Goal: Task Accomplishment & Management: Complete application form

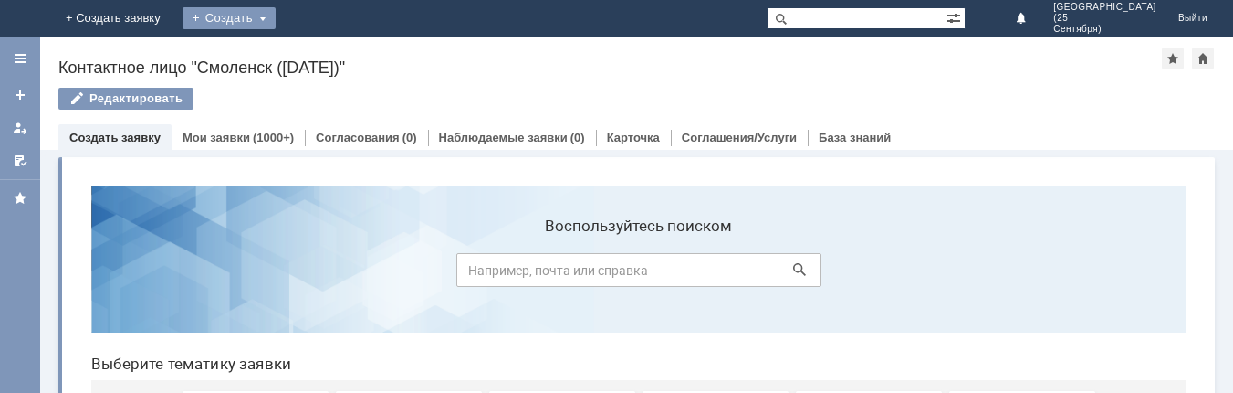
click at [276, 19] on div "Создать" at bounding box center [229, 18] width 93 height 22
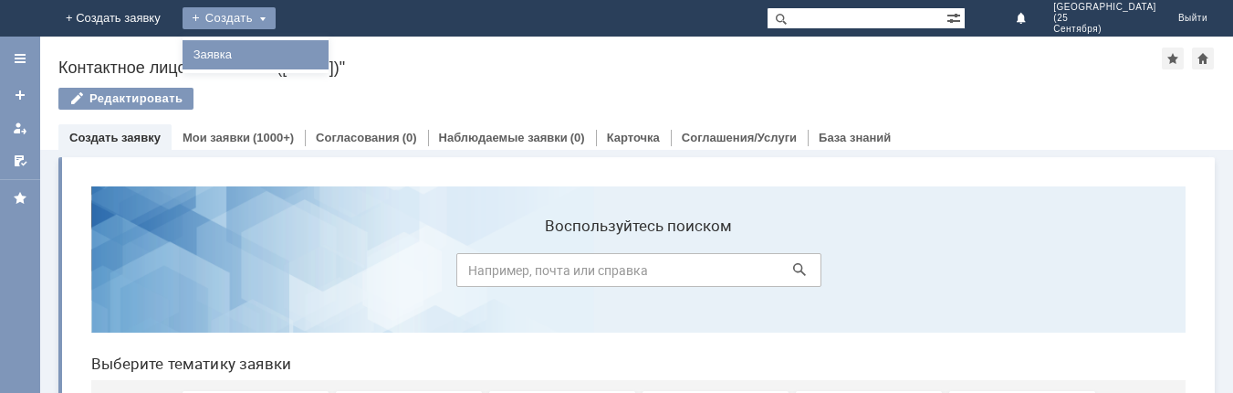
click at [325, 54] on link "Заявка" at bounding box center [255, 55] width 139 height 22
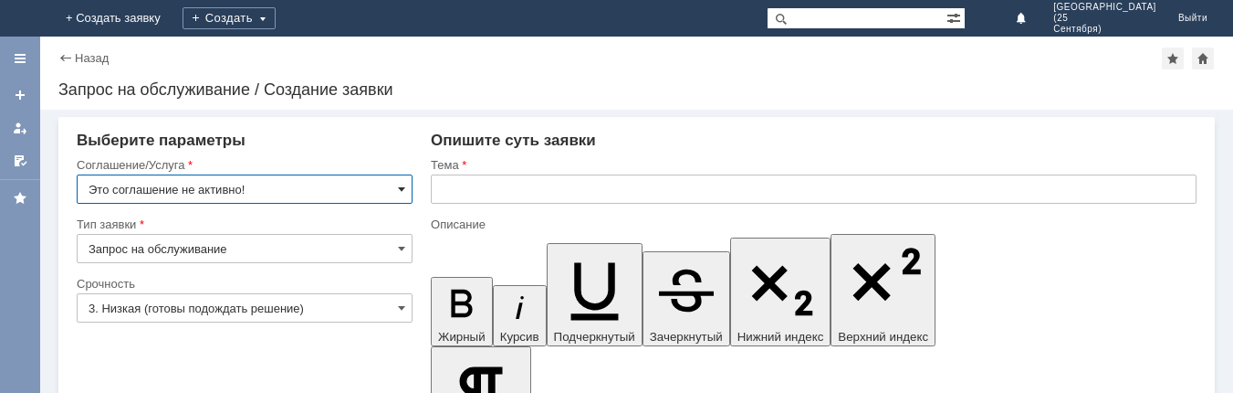
click at [400, 183] on span at bounding box center [401, 189] width 7 height 15
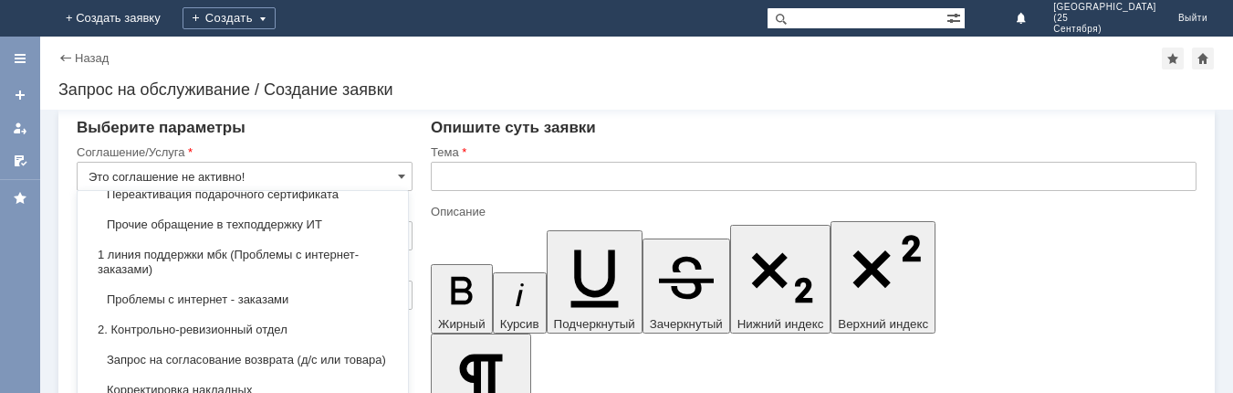
scroll to position [183, 0]
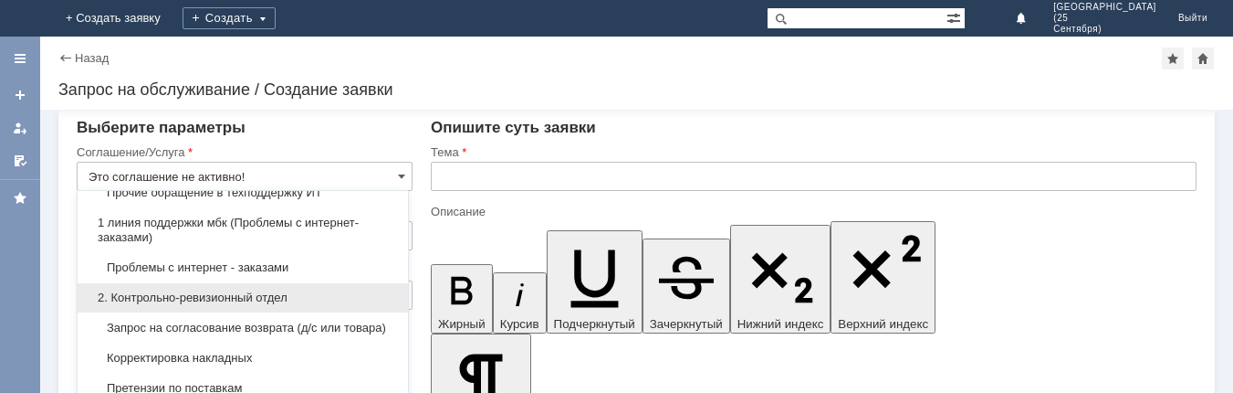
click at [343, 299] on span "2. Контрольно-ревизионный отдел" at bounding box center [243, 297] width 309 height 15
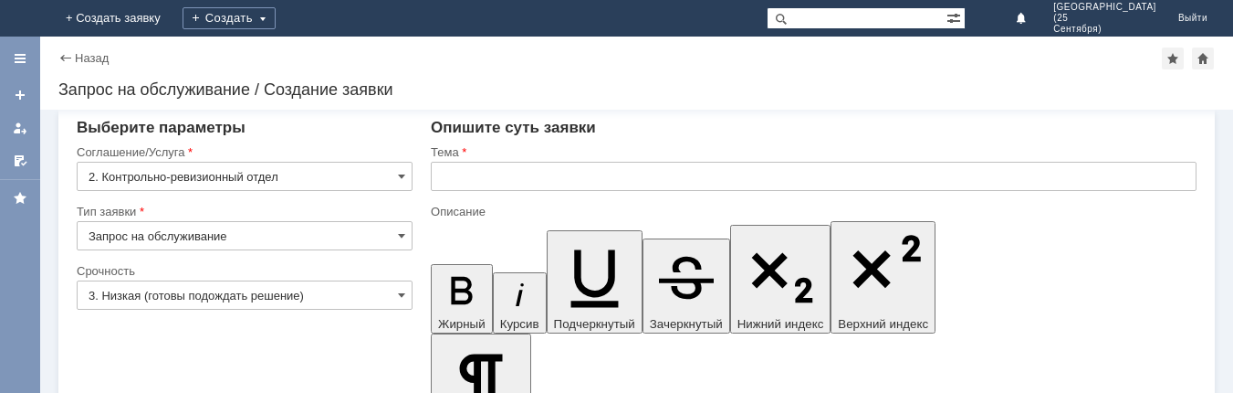
type input "2. Контрольно-ревизионный отдел"
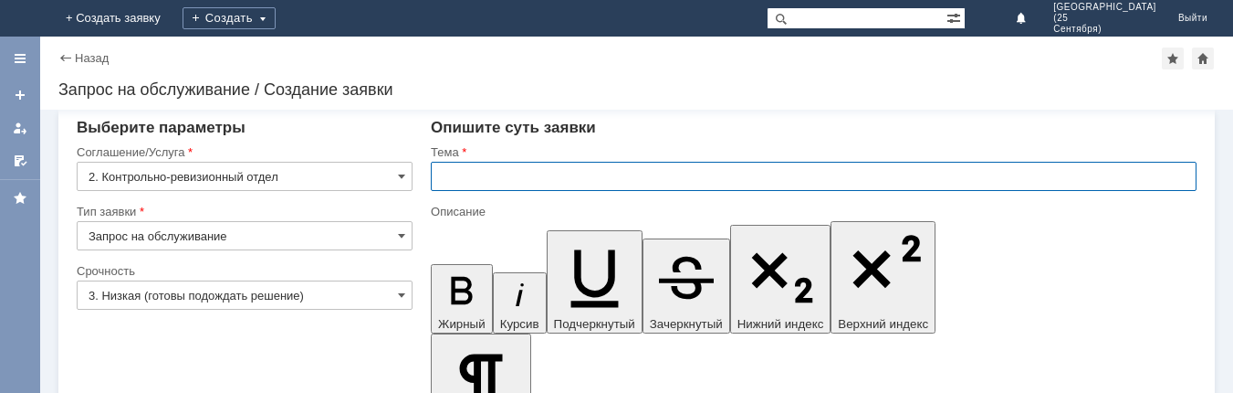
click at [464, 173] on input "text" at bounding box center [814, 176] width 766 height 29
type input "Р"
type input "[PERSON_NAME]"
type input "п"
click at [445, 177] on input "испорчена упаковка" at bounding box center [814, 176] width 766 height 29
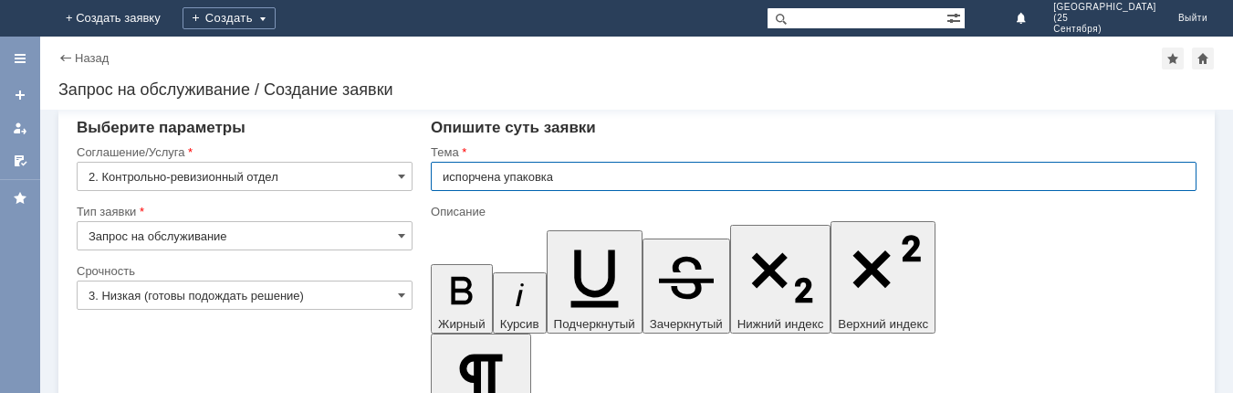
type input "спорчена упаковка"
drag, startPoint x: 555, startPoint y: 175, endPoint x: 416, endPoint y: 194, distance: 139.9
click at [22, 18] on img at bounding box center [22, 18] width 0 height 0
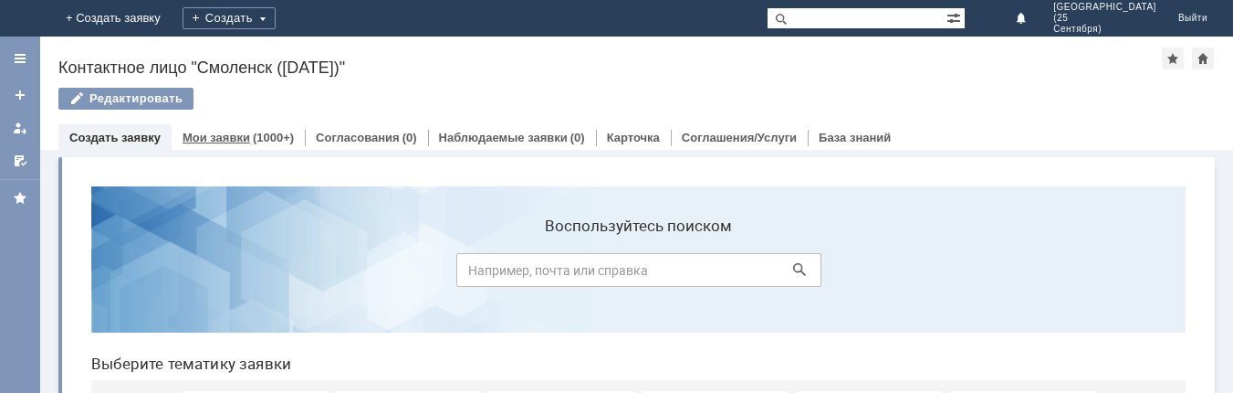
click at [245, 138] on link "Мои заявки" at bounding box center [217, 138] width 68 height 14
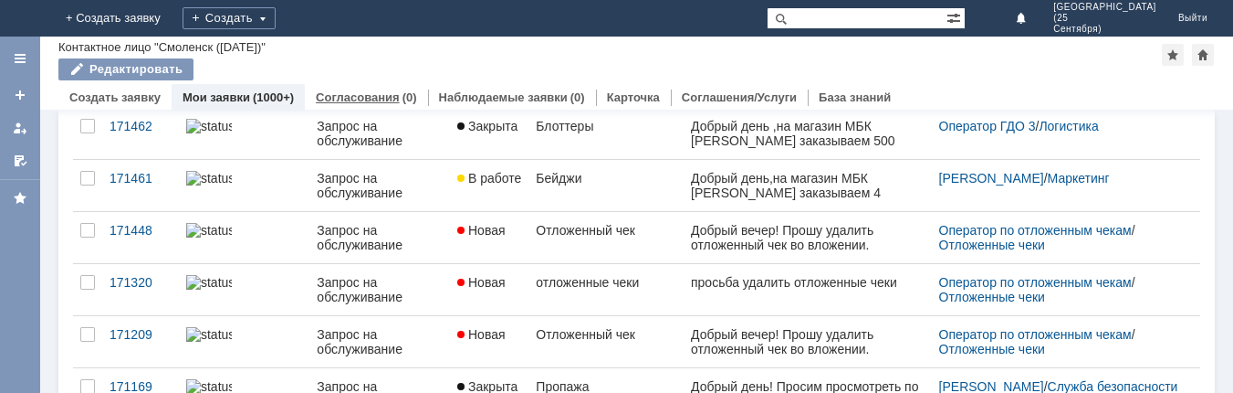
scroll to position [183, 0]
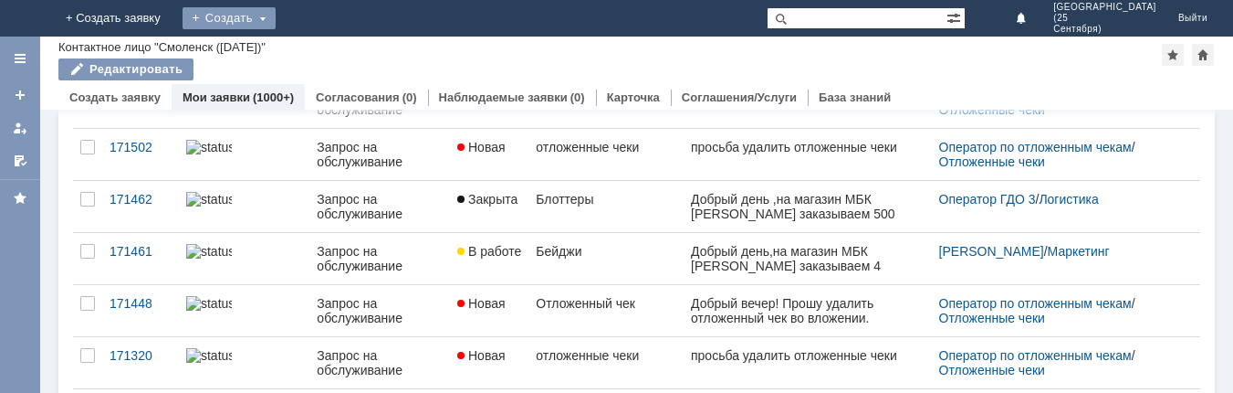
click at [276, 18] on div "Создать" at bounding box center [229, 18] width 93 height 22
click at [325, 52] on link "Заявка" at bounding box center [255, 55] width 139 height 22
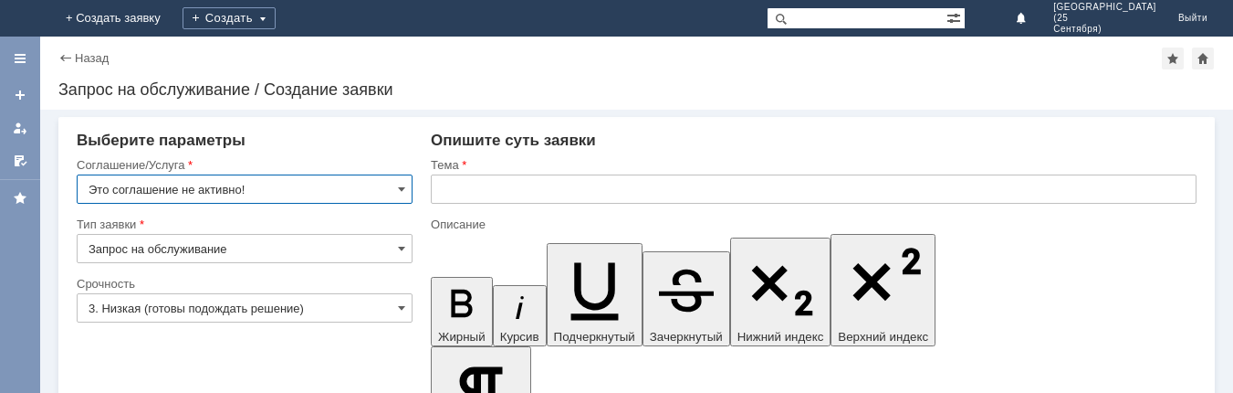
click at [402, 187] on input "Это соглашение не активно!" at bounding box center [245, 188] width 336 height 29
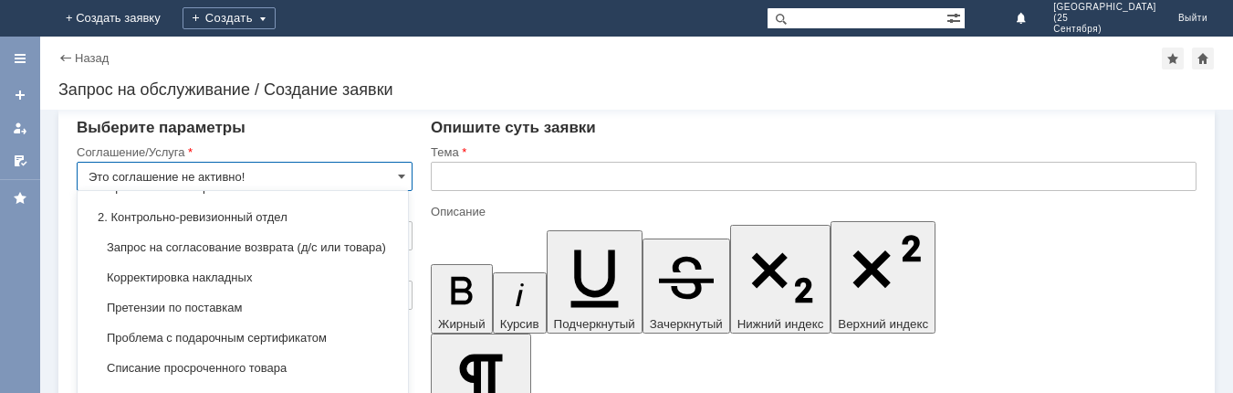
scroll to position [274, 0]
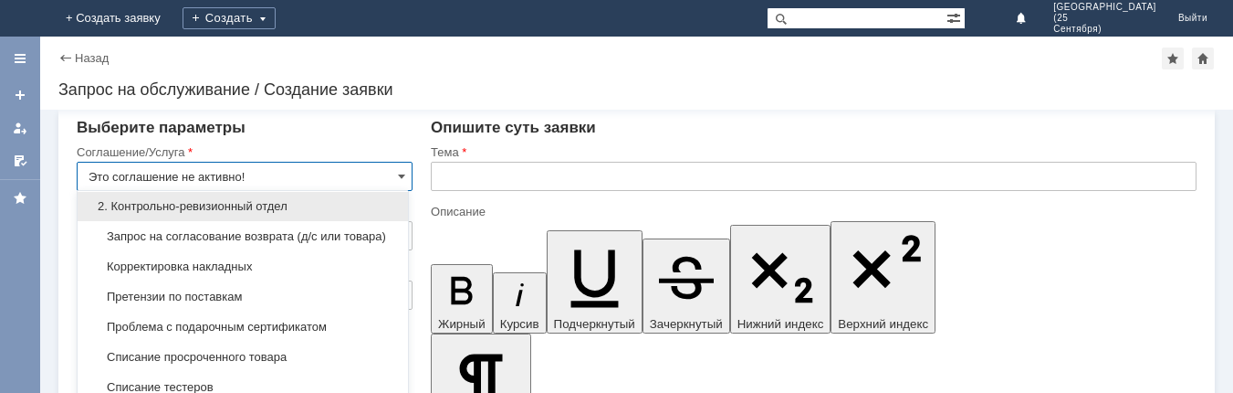
click at [347, 205] on span "2. Контрольно-ревизионный отдел" at bounding box center [243, 206] width 309 height 15
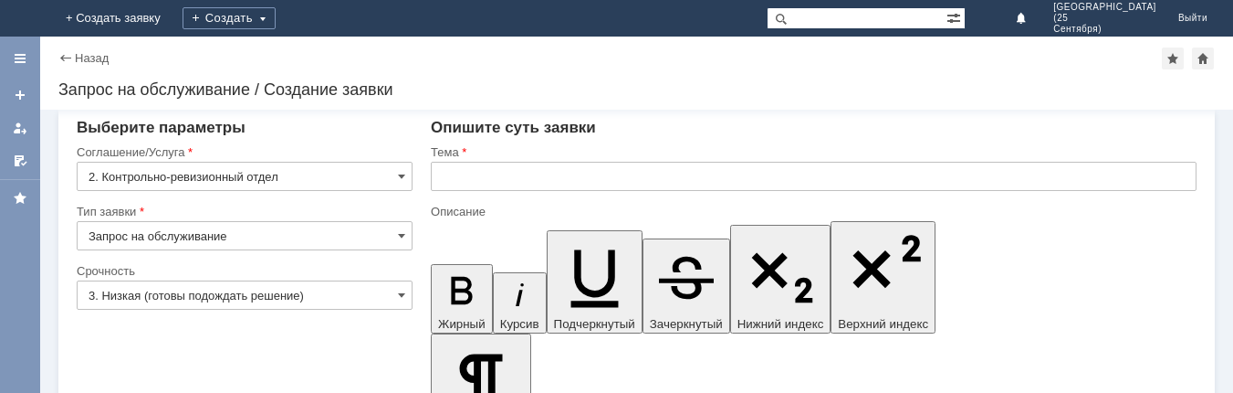
type input "2. Контрольно-ревизионный отдел"
click at [460, 179] on input "text" at bounding box center [814, 176] width 766 height 29
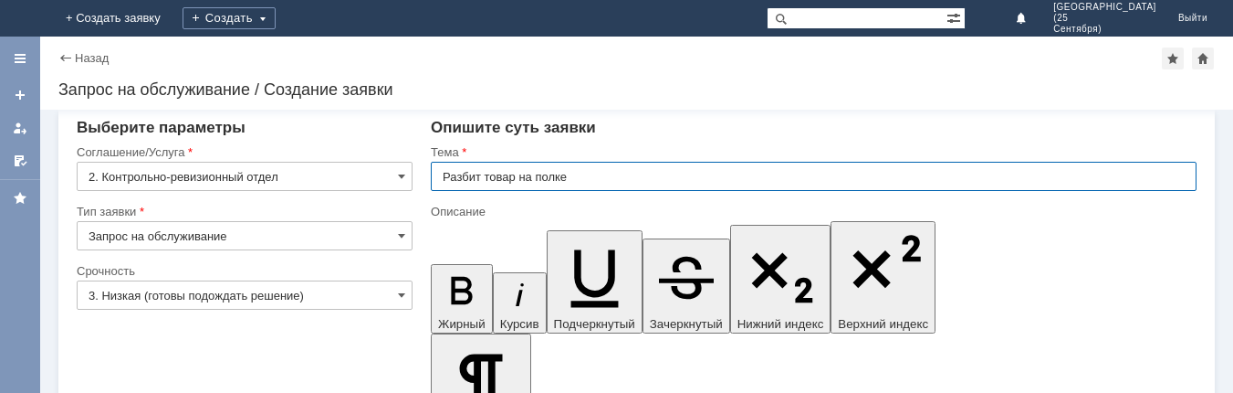
type input "Разбит товар на полке"
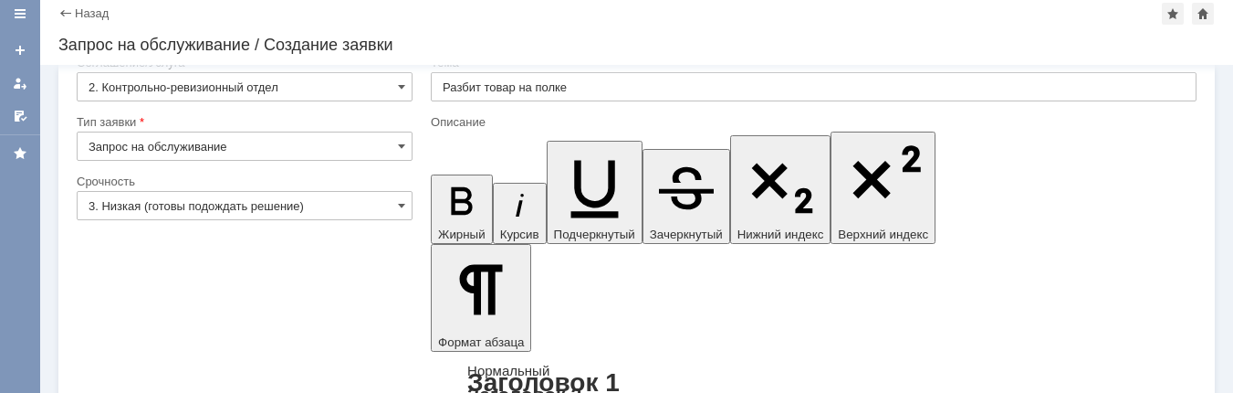
scroll to position [64, 0]
